Goal: Task Accomplishment & Management: Use online tool/utility

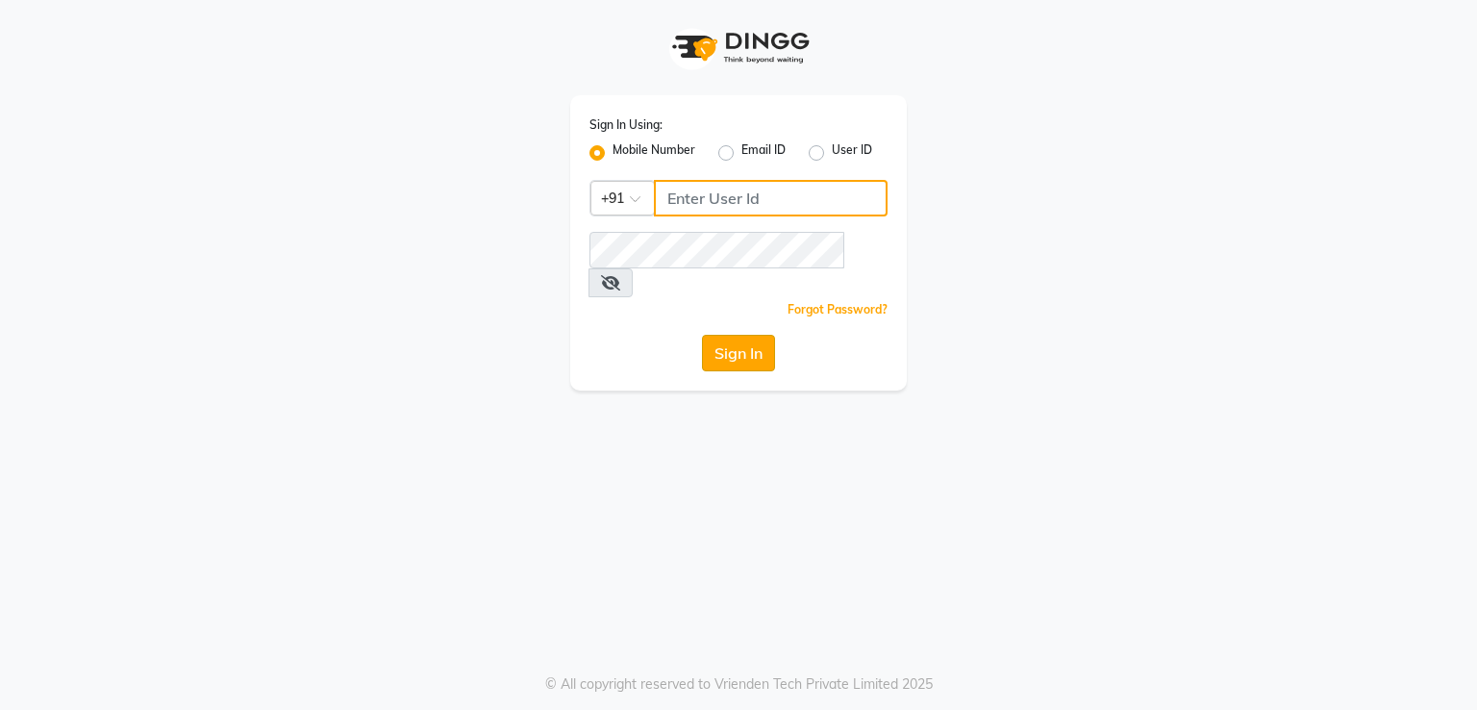
type input "8755998860"
click at [755, 335] on button "Sign In" at bounding box center [738, 353] width 73 height 37
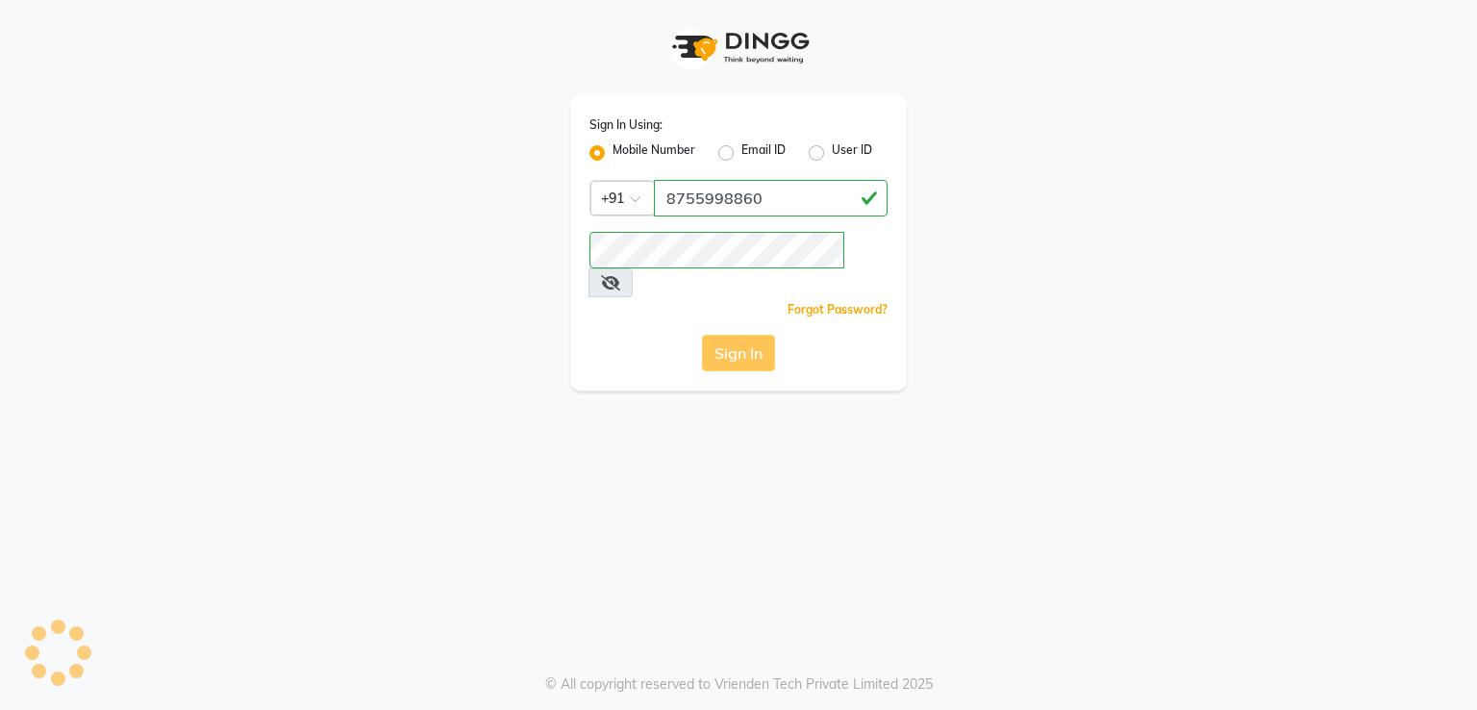
click at [755, 335] on div "Sign In" at bounding box center [739, 353] width 298 height 37
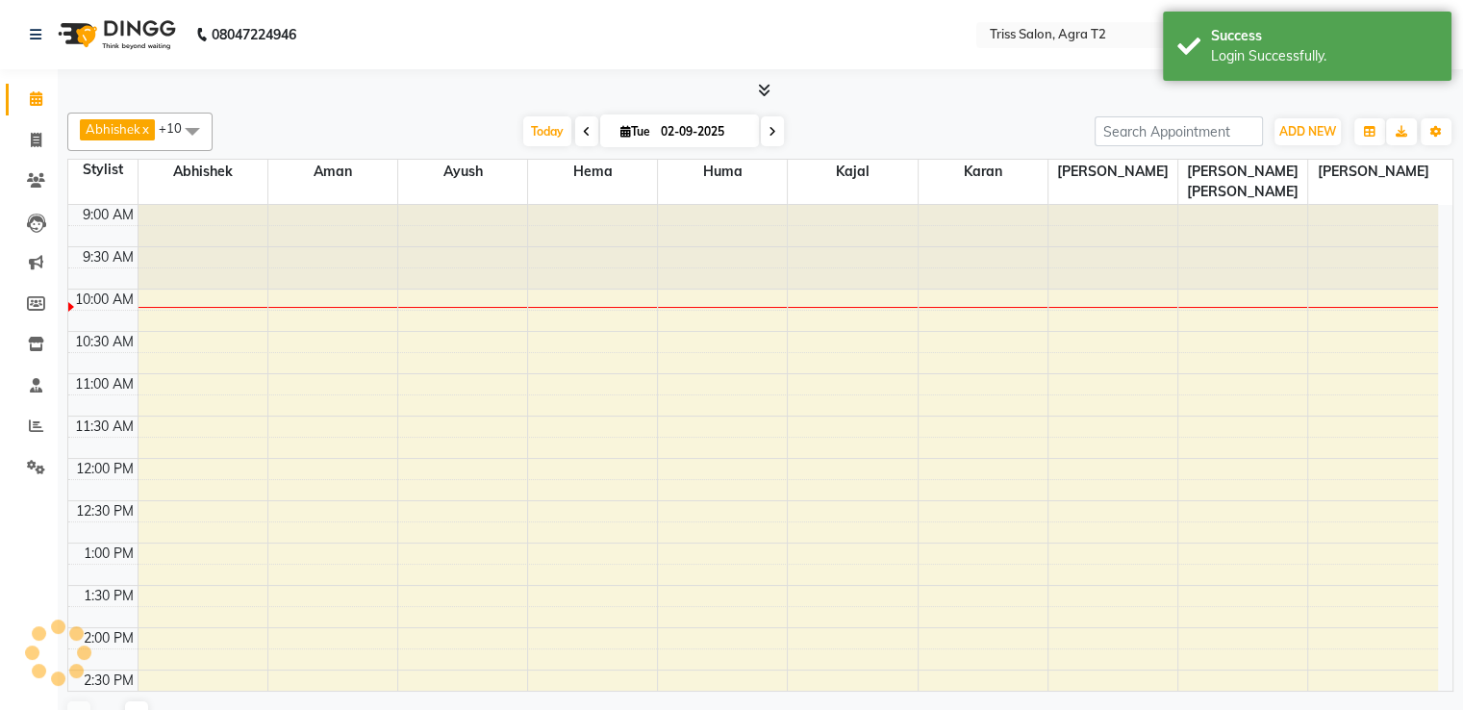
select select "en"
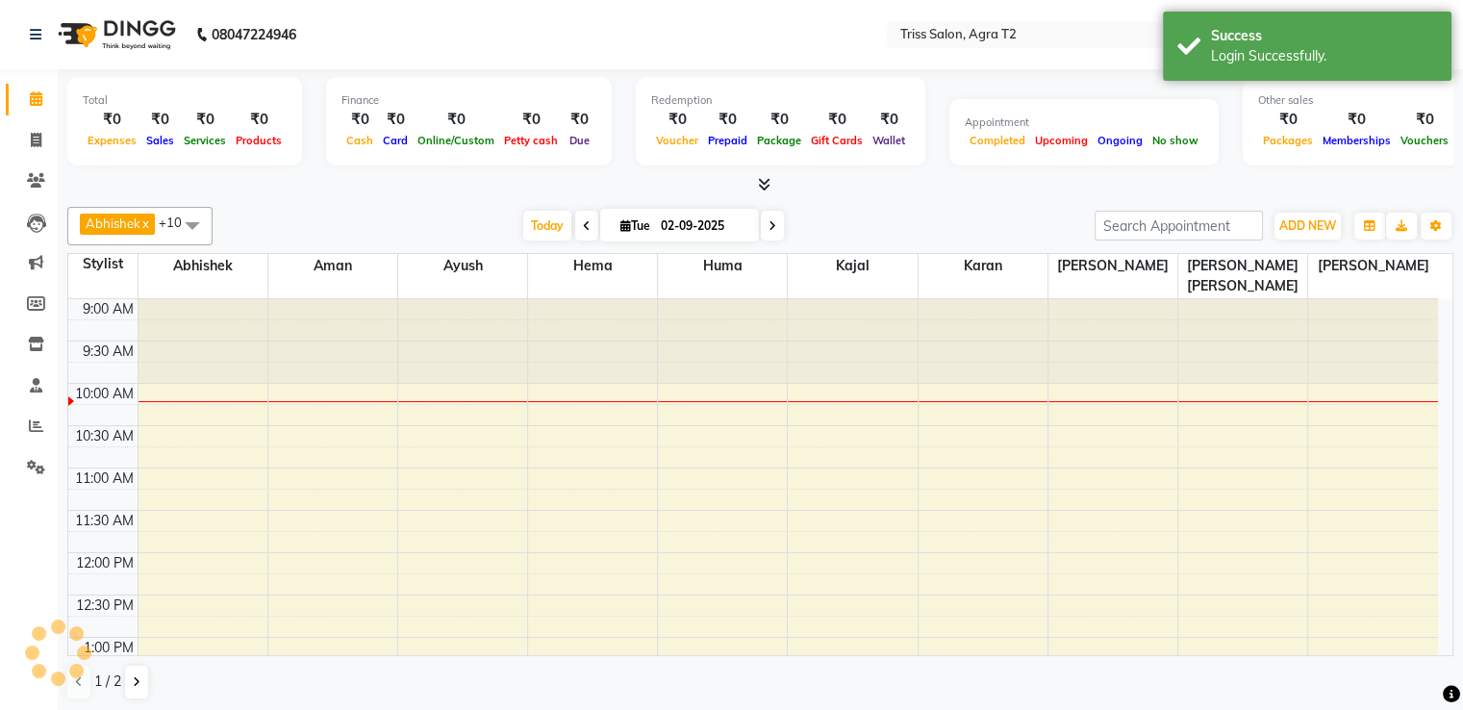
scroll to position [85, 0]
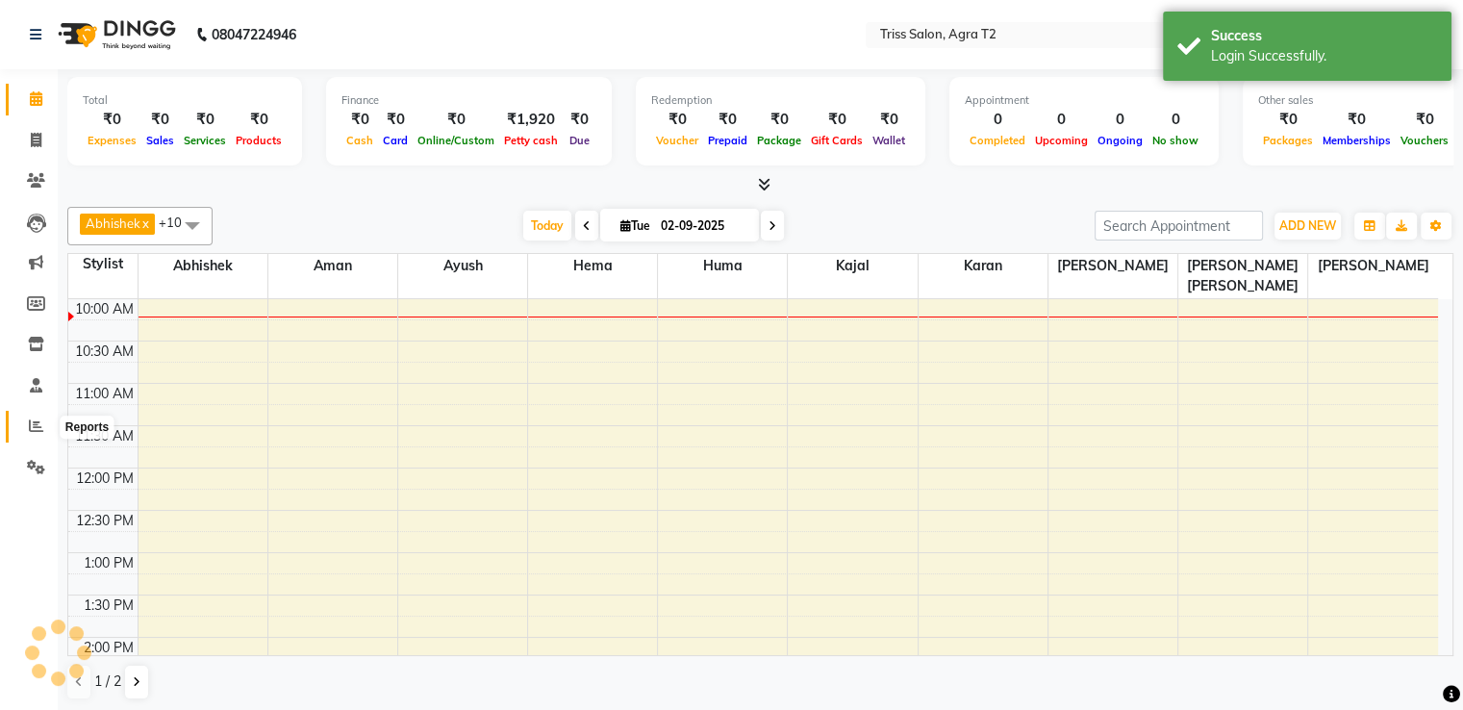
click at [38, 418] on icon at bounding box center [36, 425] width 14 height 14
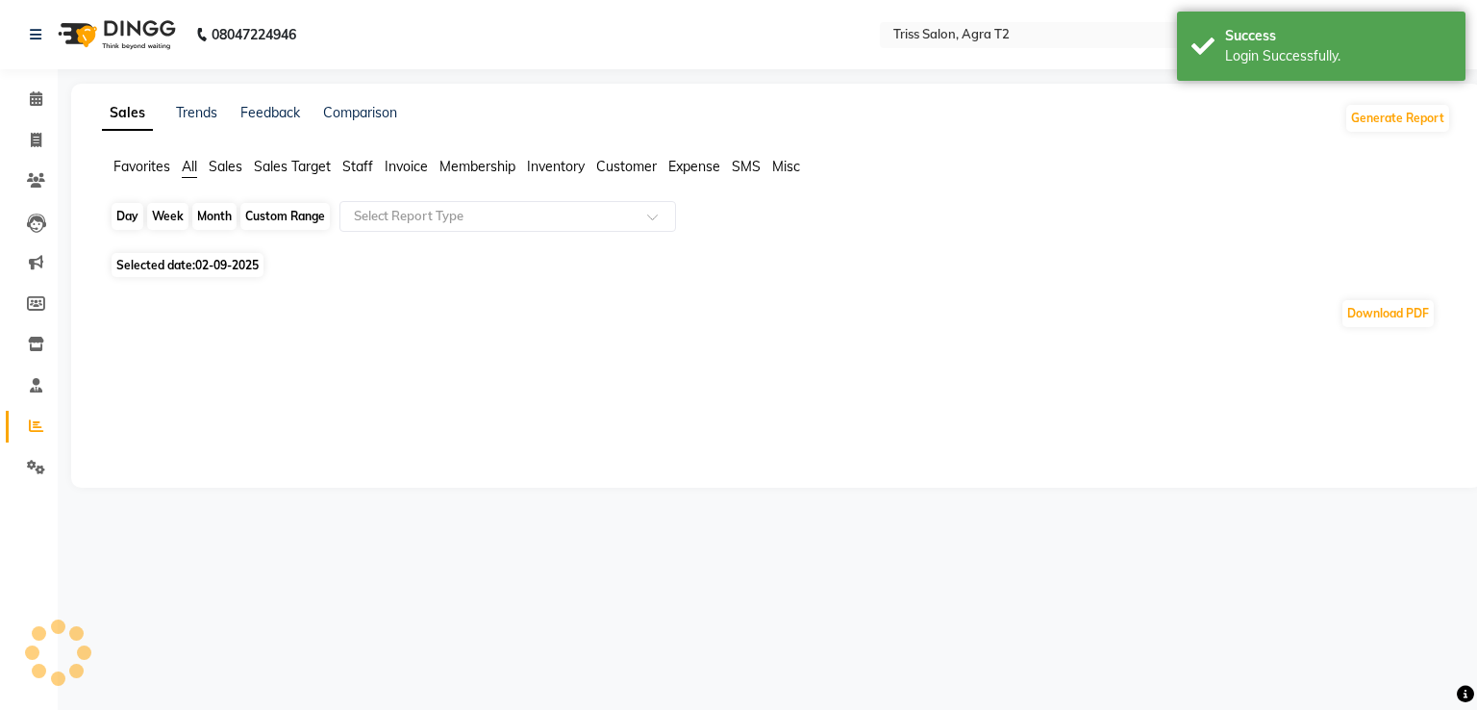
click at [127, 220] on div "Day" at bounding box center [128, 216] width 32 height 27
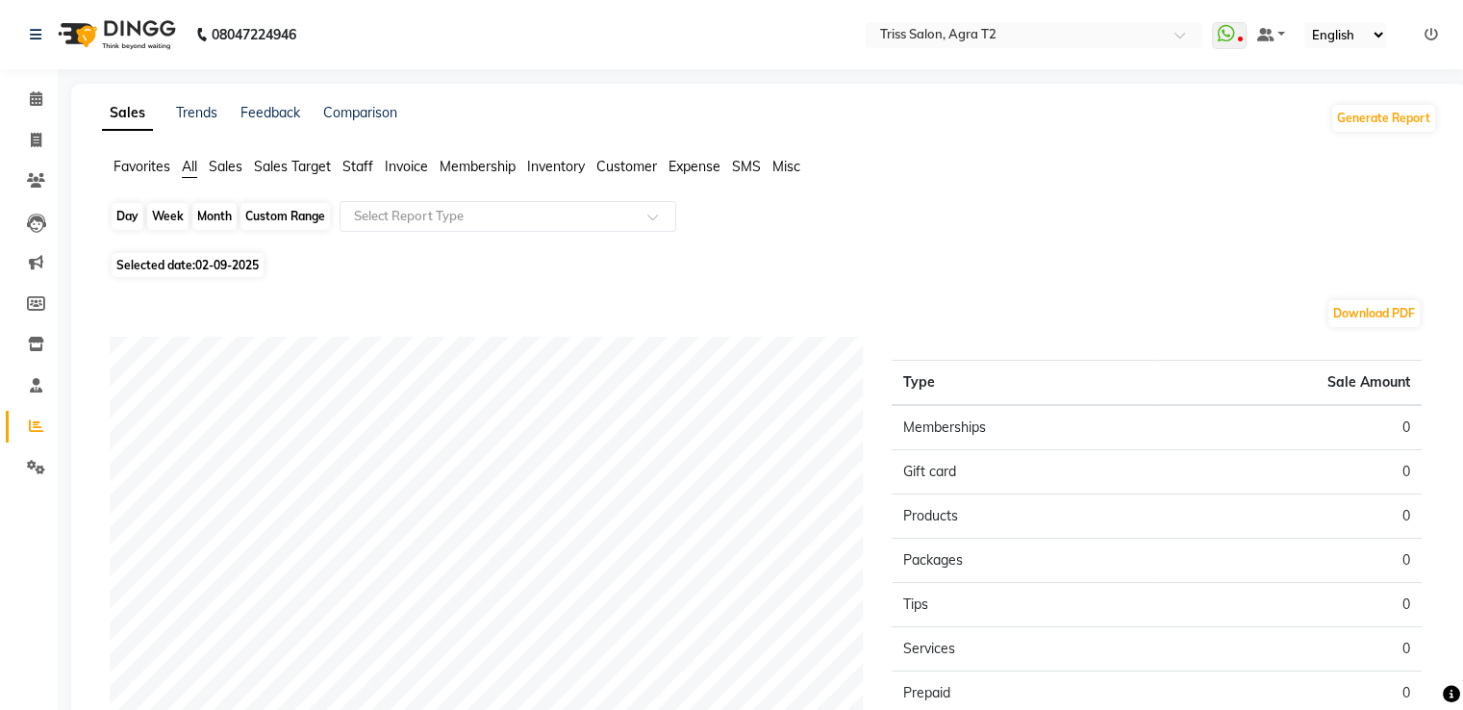
click at [133, 210] on div "Day" at bounding box center [128, 216] width 32 height 27
select select "9"
select select "2025"
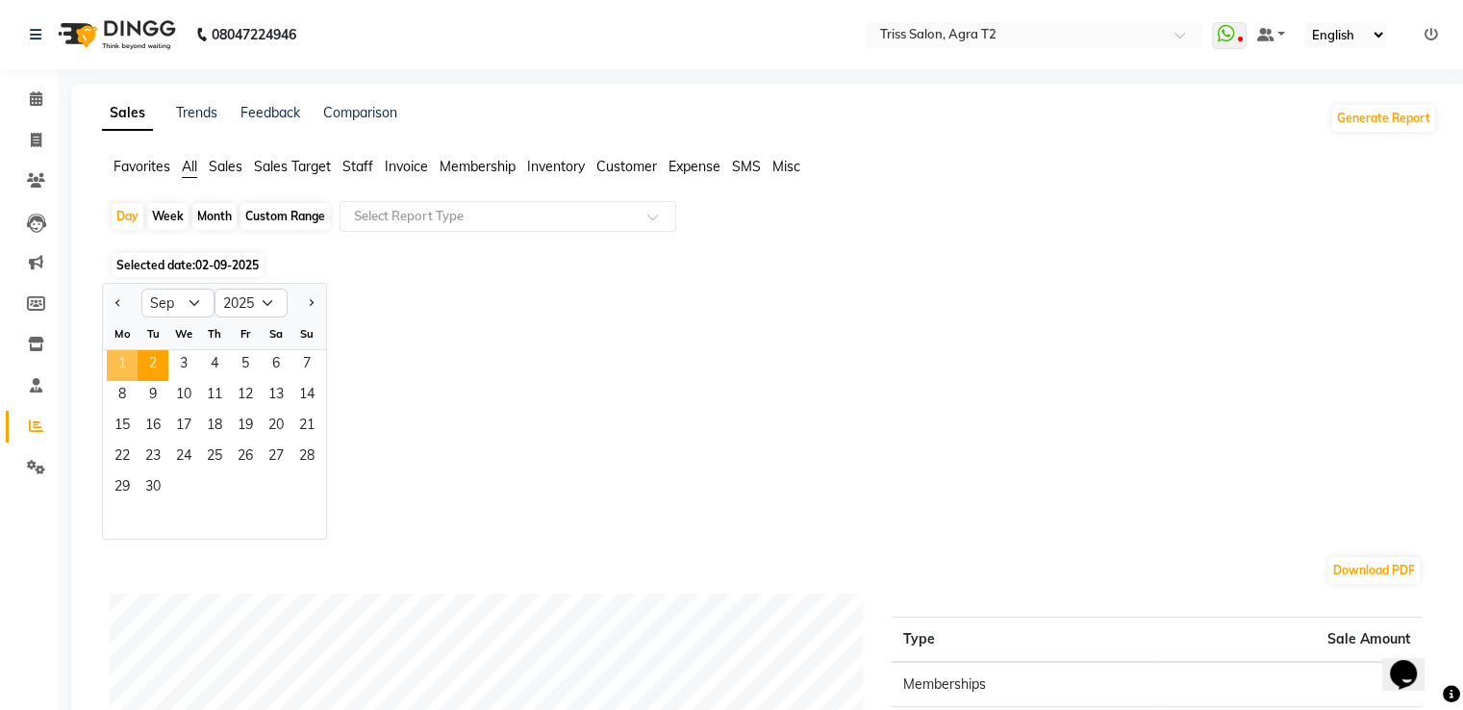
click at [130, 373] on span "1" at bounding box center [122, 365] width 31 height 31
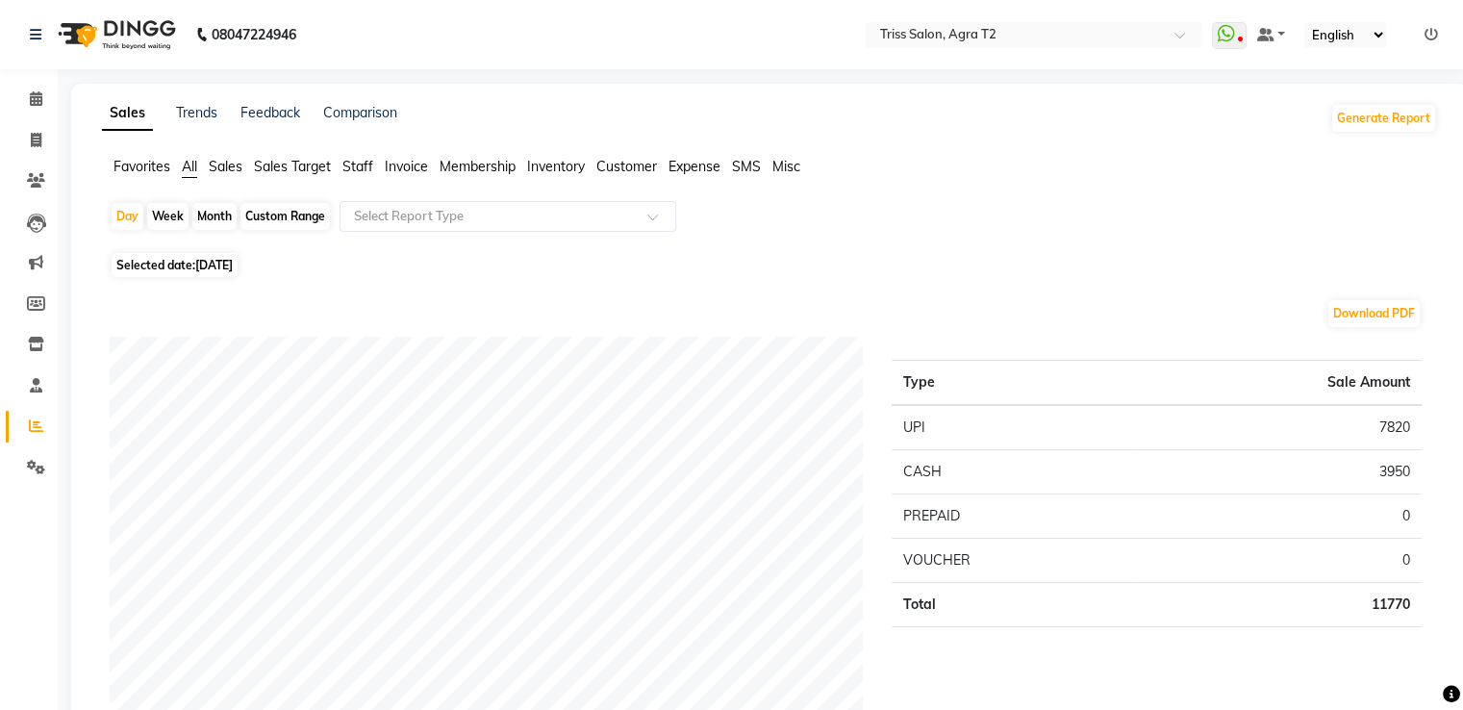
click at [350, 166] on span "Staff" at bounding box center [357, 166] width 31 height 17
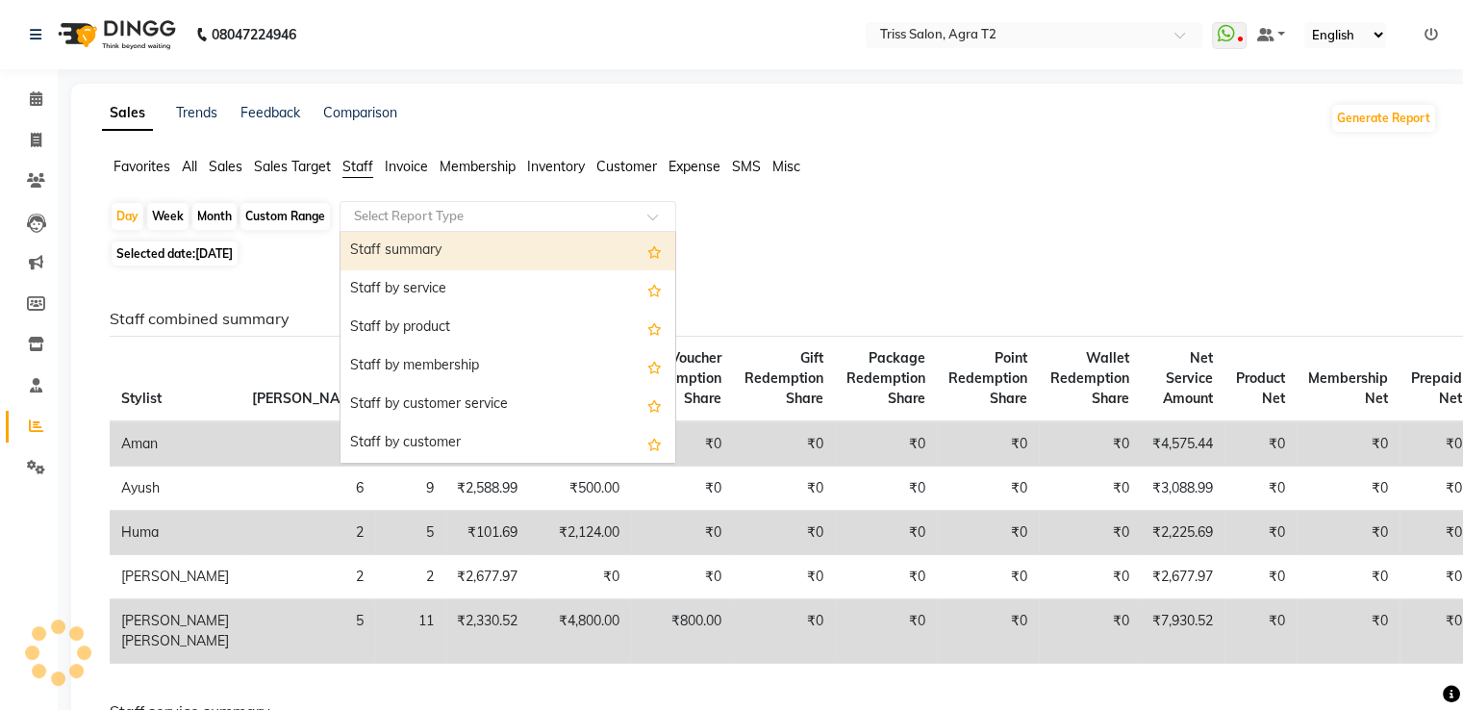
click at [417, 221] on input "text" at bounding box center [488, 216] width 277 height 19
click at [445, 249] on div "Staff summary" at bounding box center [508, 251] width 335 height 38
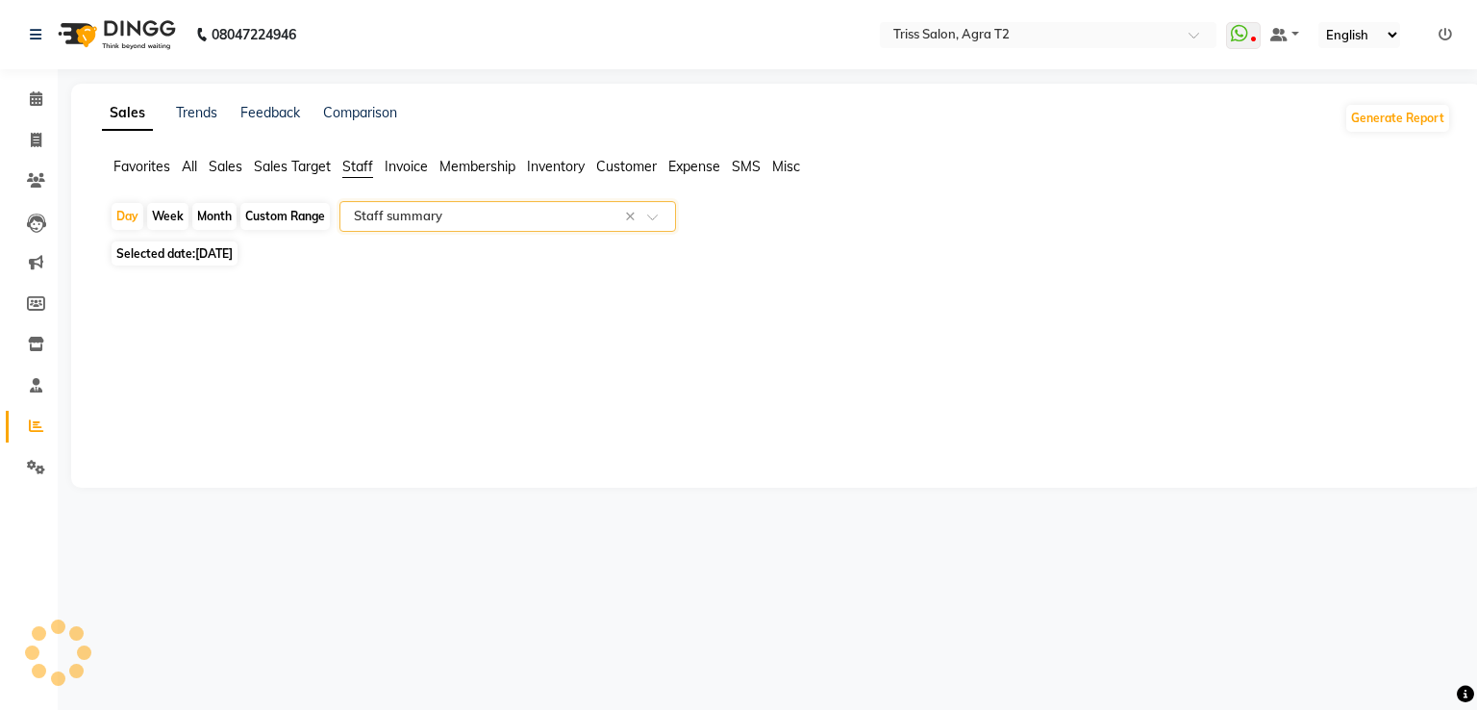
select select "full_report"
select select "csv"
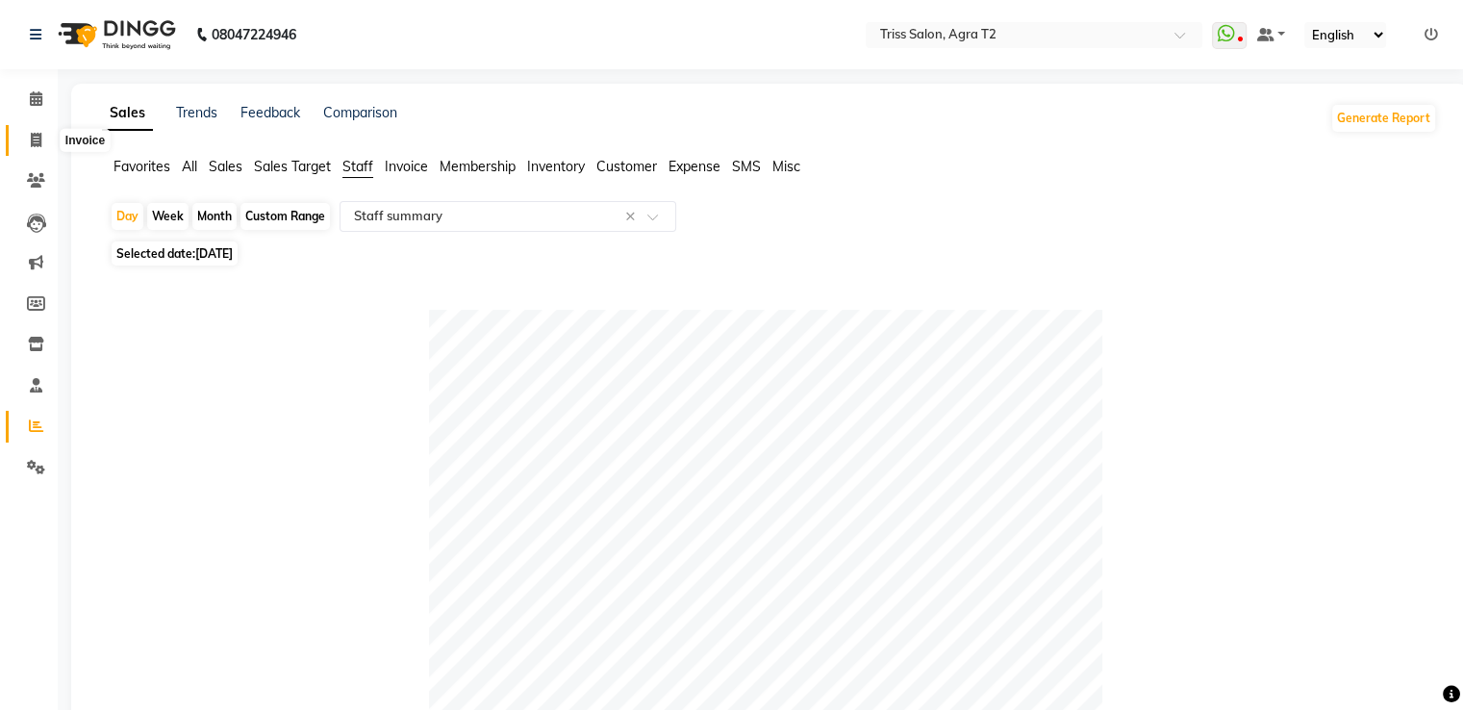
click at [36, 142] on icon at bounding box center [36, 140] width 11 height 14
select select "service"
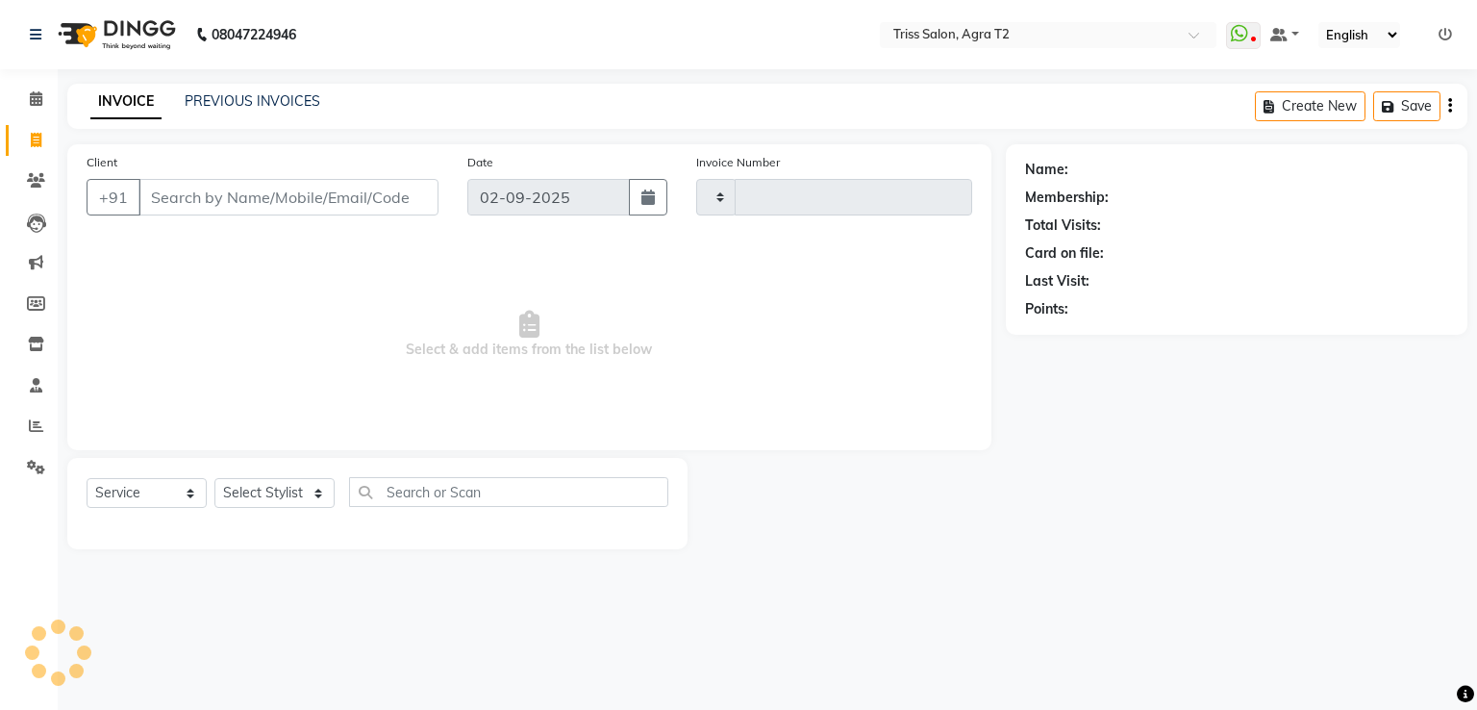
type input "2223"
select select "4301"
